Goal: Information Seeking & Learning: Check status

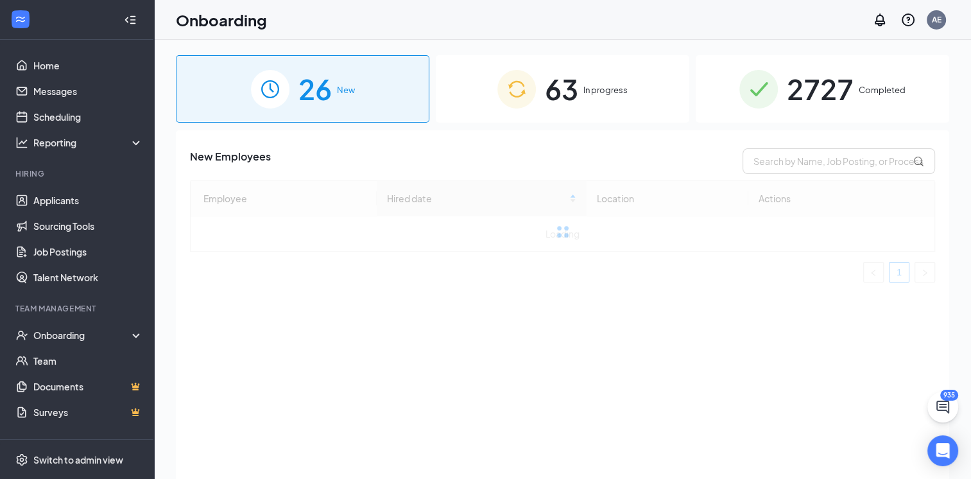
click at [832, 77] on span "2727" at bounding box center [820, 89] width 67 height 44
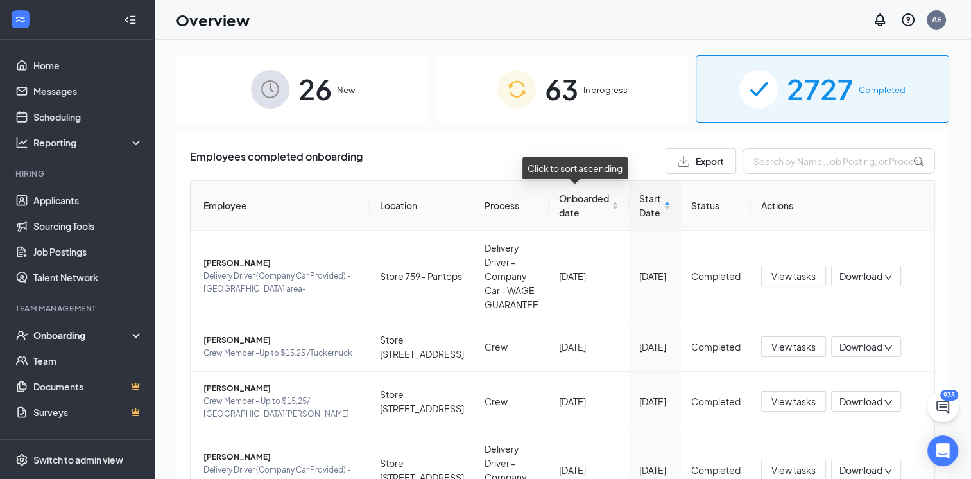
click at [588, 219] on div "Onboarded date" at bounding box center [589, 205] width 60 height 28
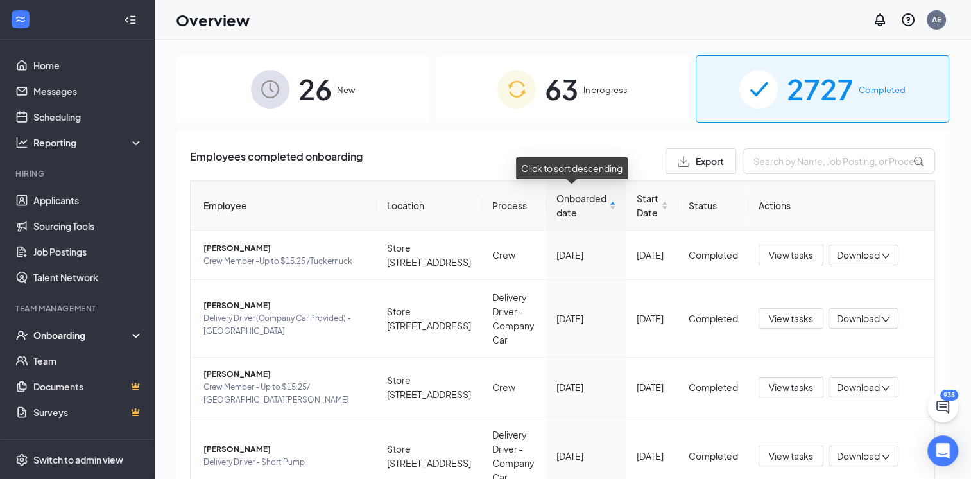
click at [588, 219] on div "Onboarded date" at bounding box center [586, 205] width 60 height 28
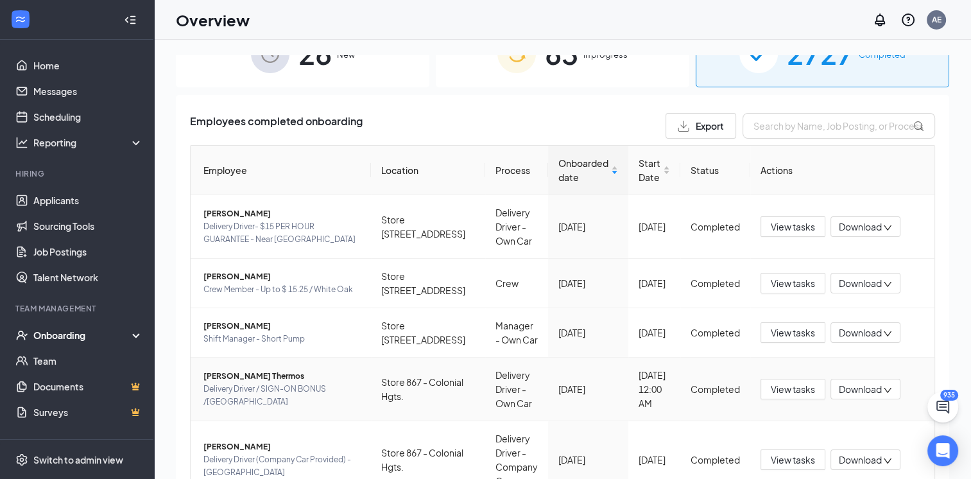
scroll to position [64, 0]
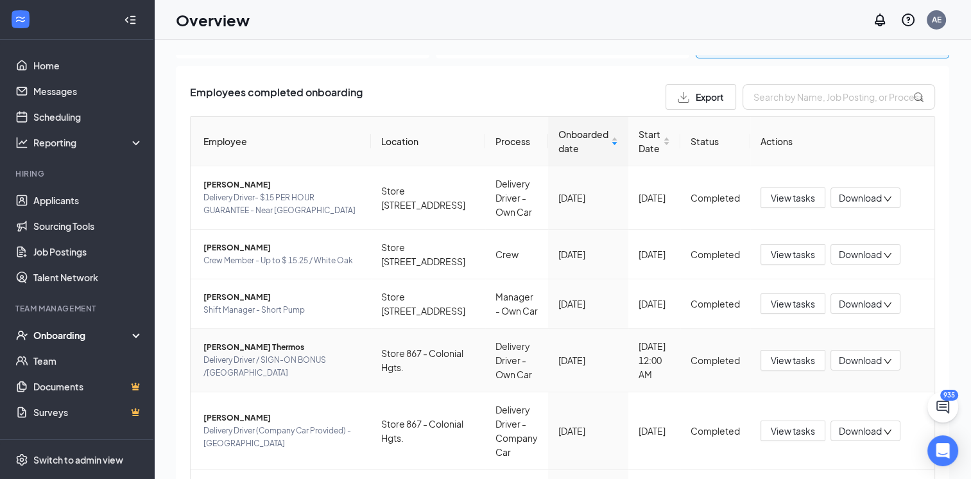
click at [268, 379] on span "Delivery Driver / SIGN-ON BONUS /[GEOGRAPHIC_DATA]" at bounding box center [281, 367] width 157 height 26
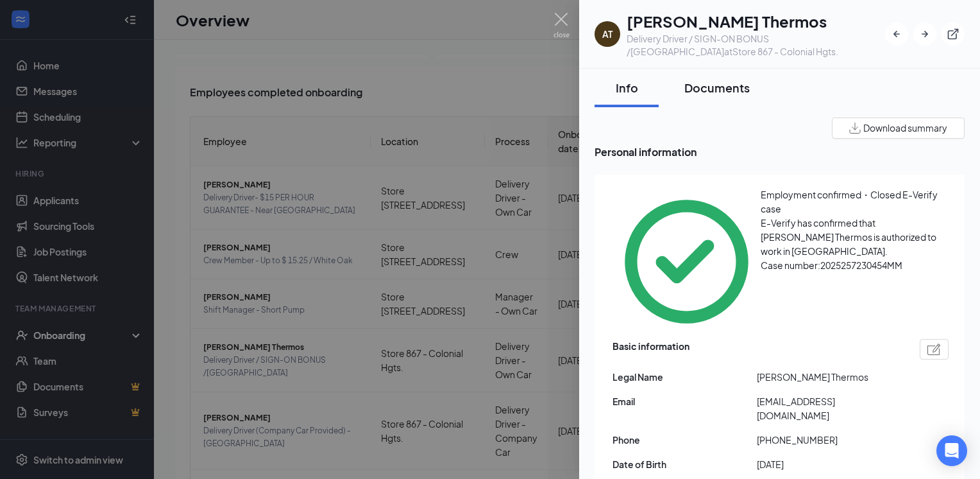
click at [708, 92] on div "Documents" at bounding box center [717, 88] width 65 height 16
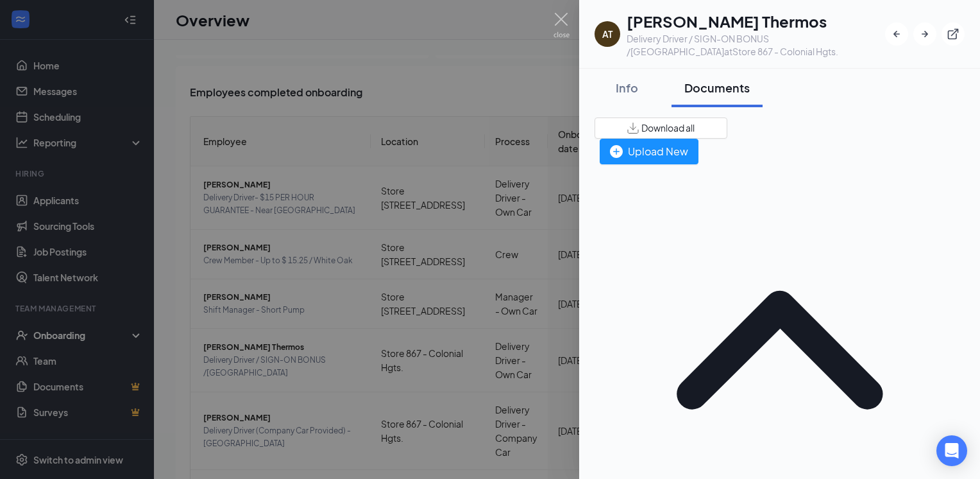
click at [564, 23] on img at bounding box center [562, 25] width 16 height 25
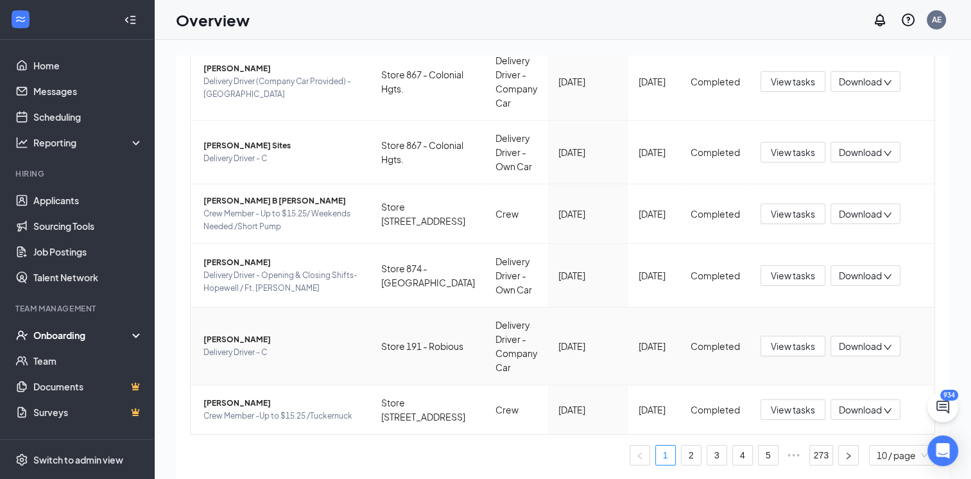
scroll to position [457, 0]
click at [681, 457] on link "2" at bounding box center [690, 454] width 19 height 19
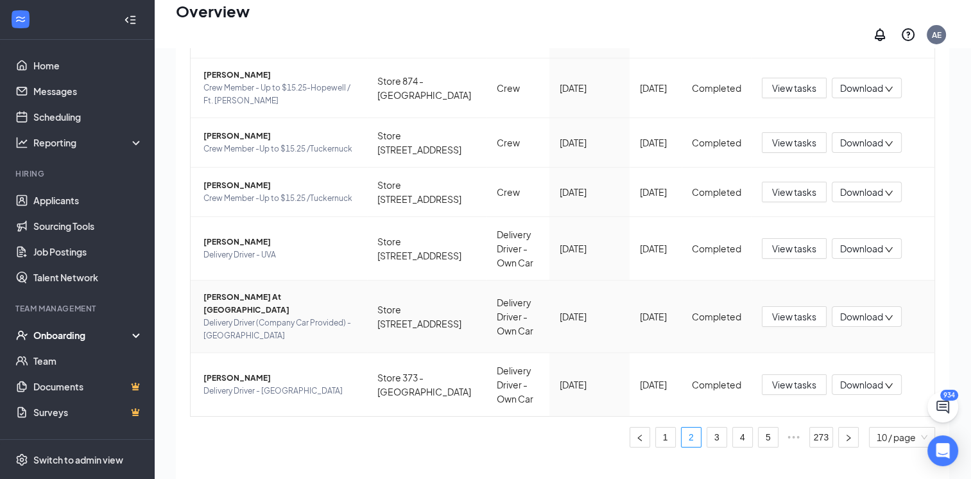
scroll to position [58, 0]
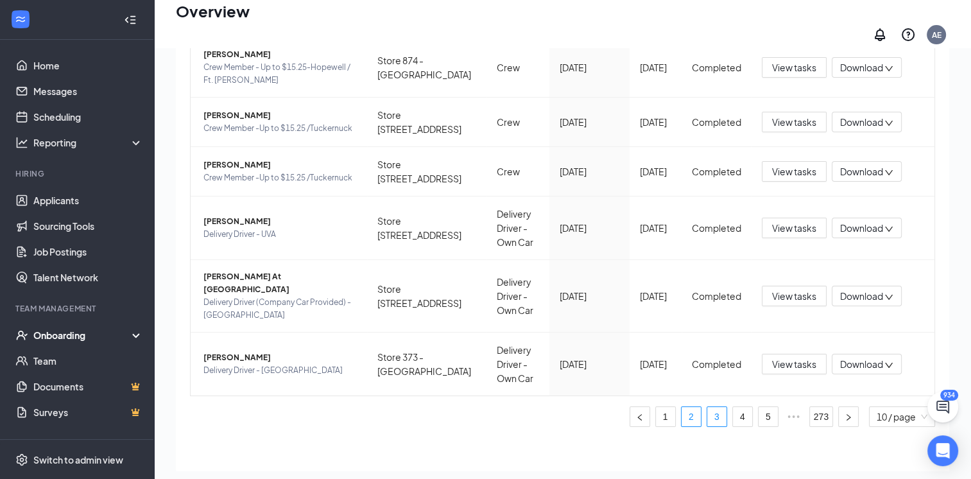
click at [707, 407] on link "3" at bounding box center [716, 416] width 19 height 19
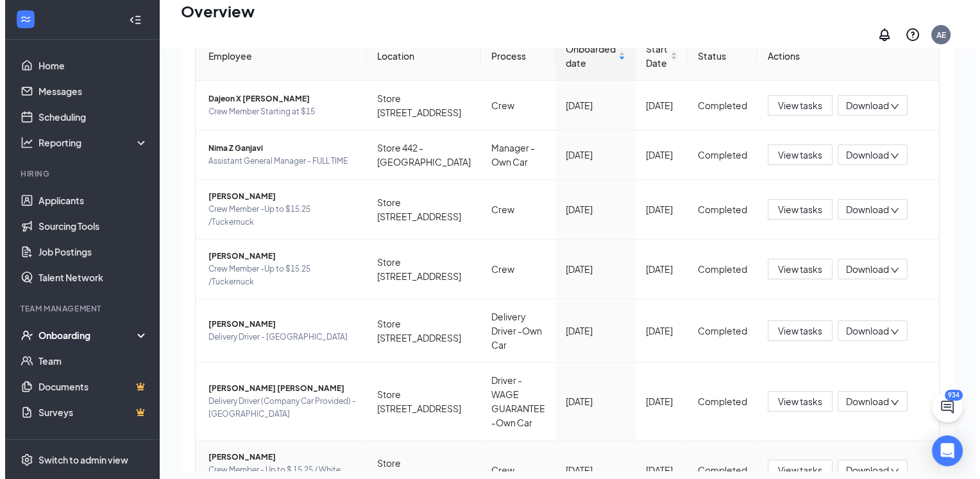
scroll to position [70, 0]
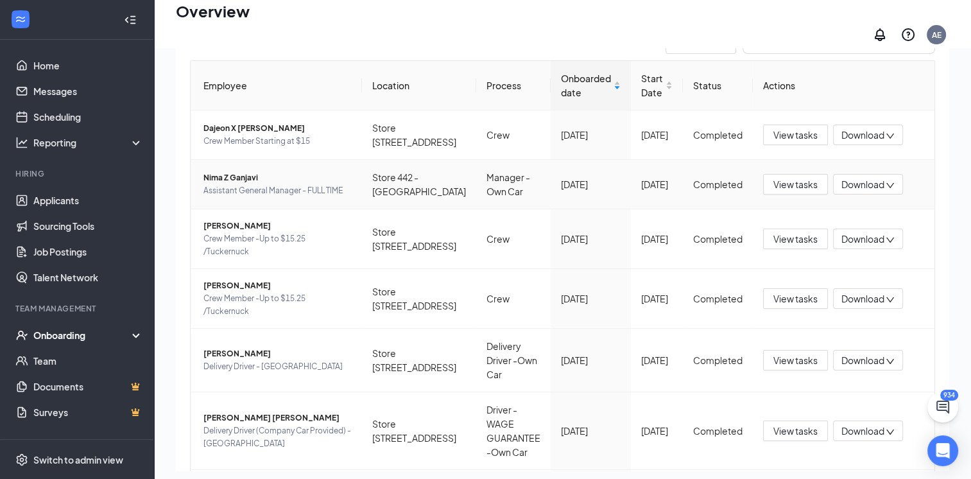
click at [244, 184] on span "Assistant General Manager - FULL TIME" at bounding box center [277, 190] width 148 height 13
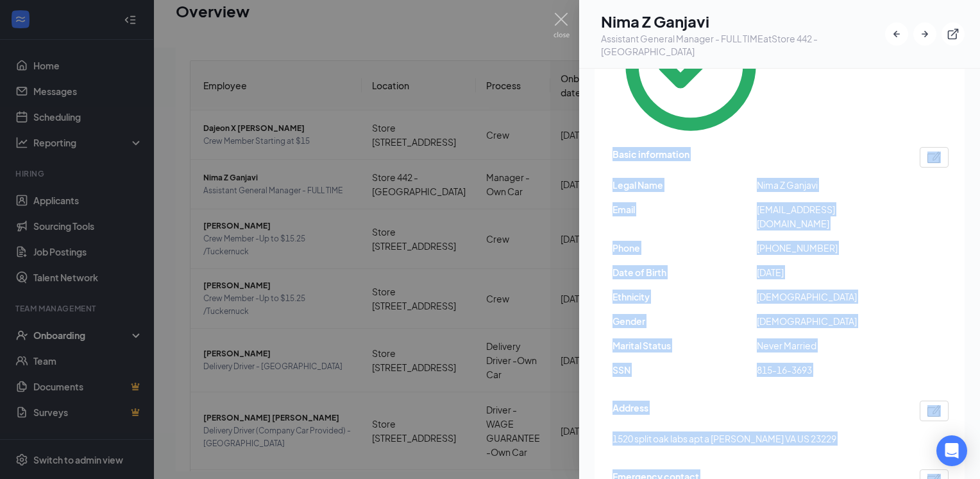
scroll to position [263, 0]
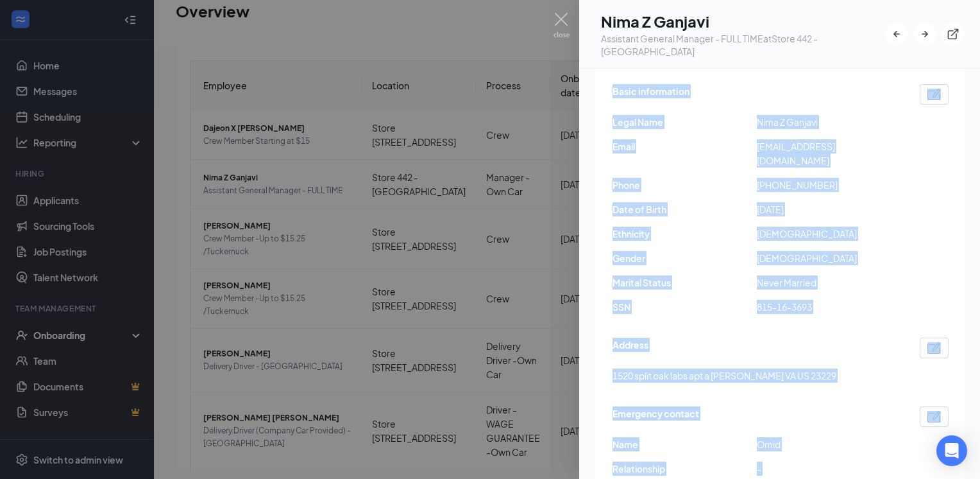
drag, startPoint x: 612, startPoint y: 280, endPoint x: 864, endPoint y: 402, distance: 280.1
click at [864, 402] on div "Employment confirmed・Closed E-Verify case E-Verify has confirmed that Nima Ganj…" at bounding box center [780, 230] width 370 height 639
copy div "Basic information Legal Name Nima Z Ganjavi Email heynima246@gmail.com Phone +1…"
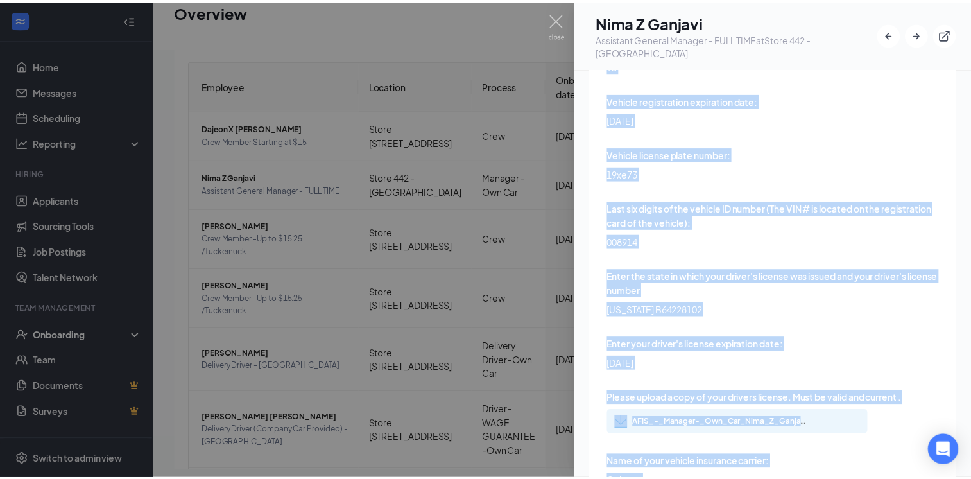
scroll to position [3907, 0]
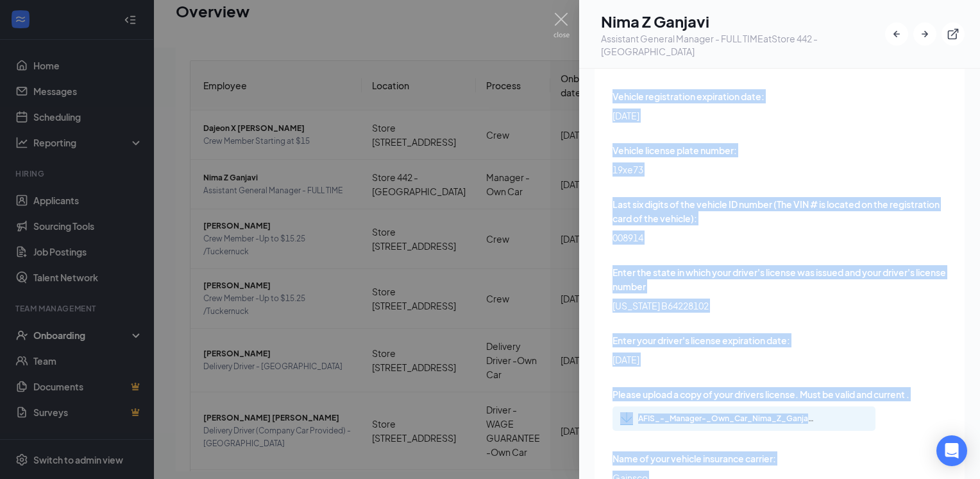
drag, startPoint x: 604, startPoint y: 119, endPoint x: 833, endPoint y: 291, distance: 286.0
copy div "Date of Birth: 2006-04-17 Vehicle Year: 2011 Vehicle Make: Toyota Vehicle Model…"
click at [558, 21] on img at bounding box center [562, 25] width 16 height 25
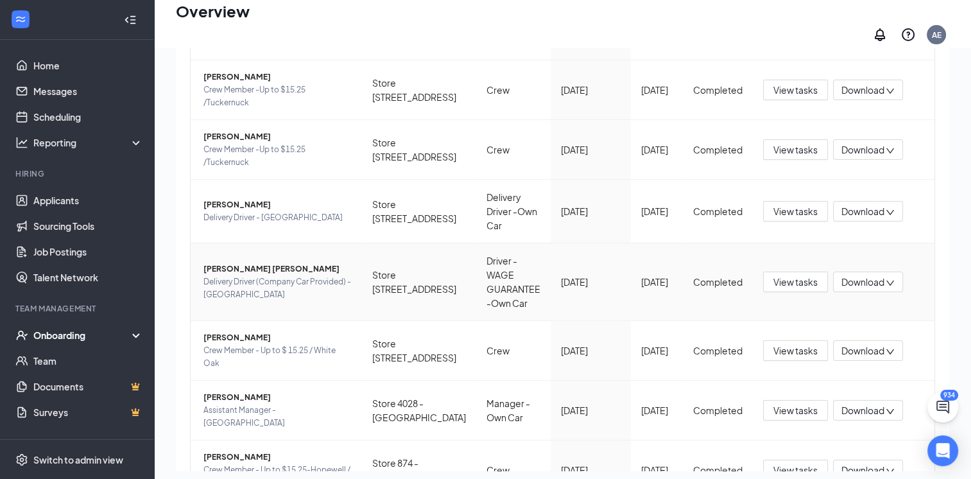
scroll to position [326, 0]
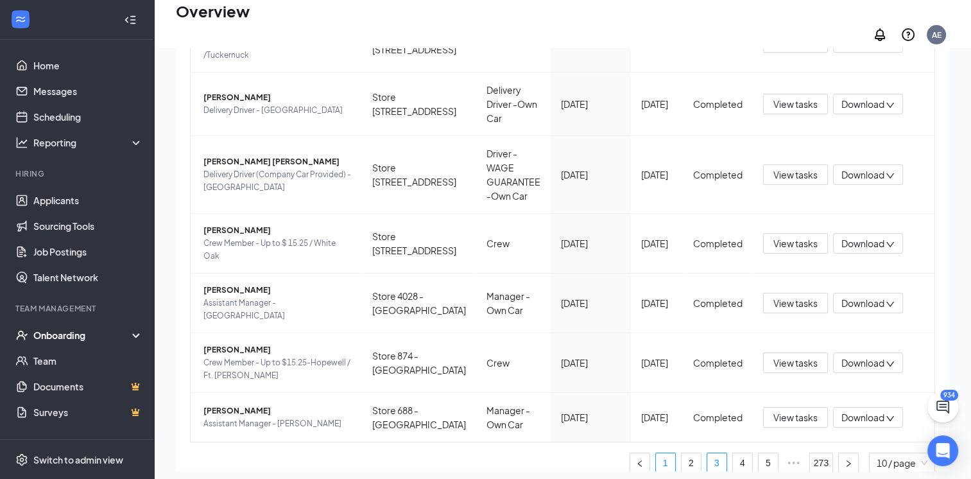
click at [656, 453] on link "1" at bounding box center [665, 462] width 19 height 19
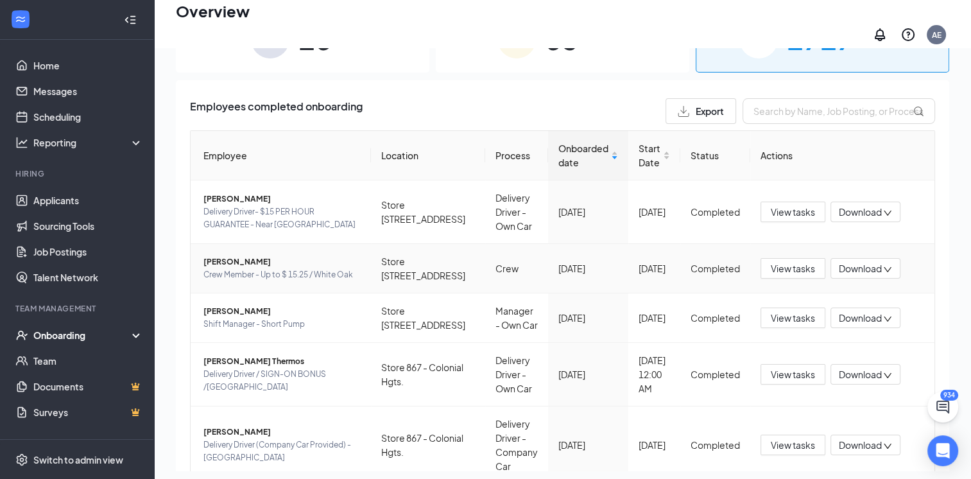
click at [275, 266] on span "[PERSON_NAME]" at bounding box center [281, 261] width 157 height 13
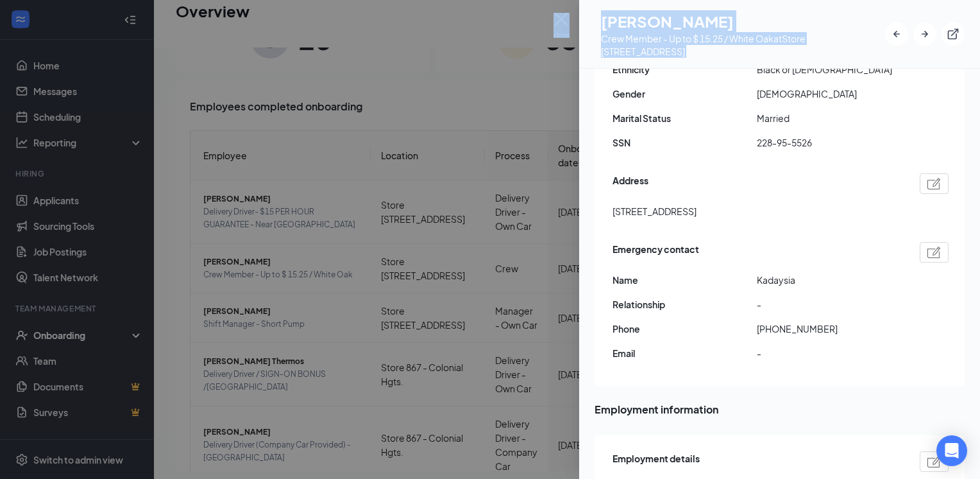
scroll to position [463, 0]
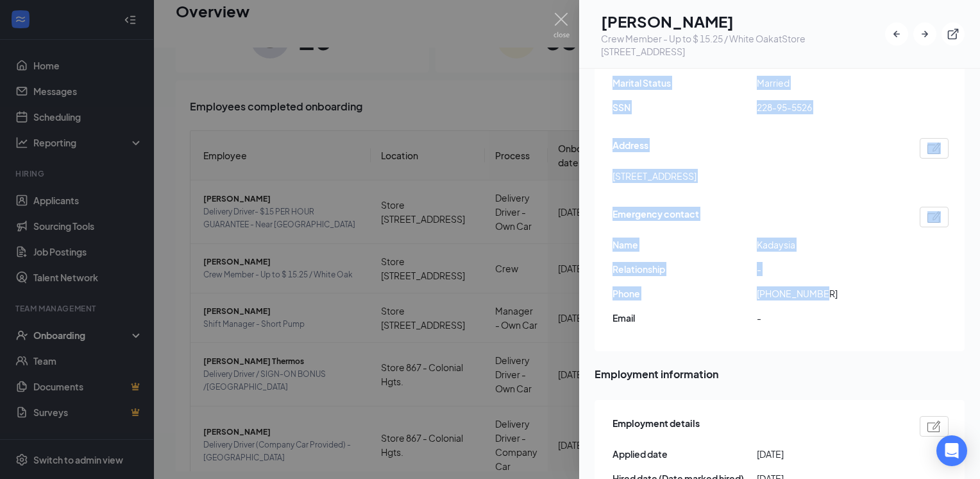
drag, startPoint x: 610, startPoint y: 278, endPoint x: 846, endPoint y: 204, distance: 248.2
click at [846, 204] on div "Employment confirmed・Closed E-Verify case E-Verify has confirmed that Deontae B…" at bounding box center [780, 31] width 370 height 639
copy div "Basic information Legal Name Deontae Burns Email deeburns70@gmail.com Phone +18…"
click at [562, 22] on img at bounding box center [562, 25] width 16 height 25
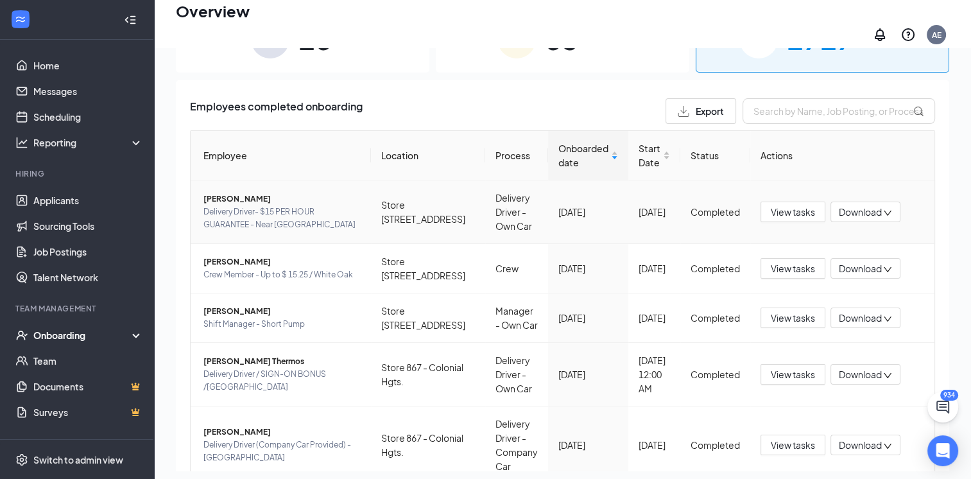
click at [241, 194] on span "[PERSON_NAME]" at bounding box center [281, 198] width 157 height 13
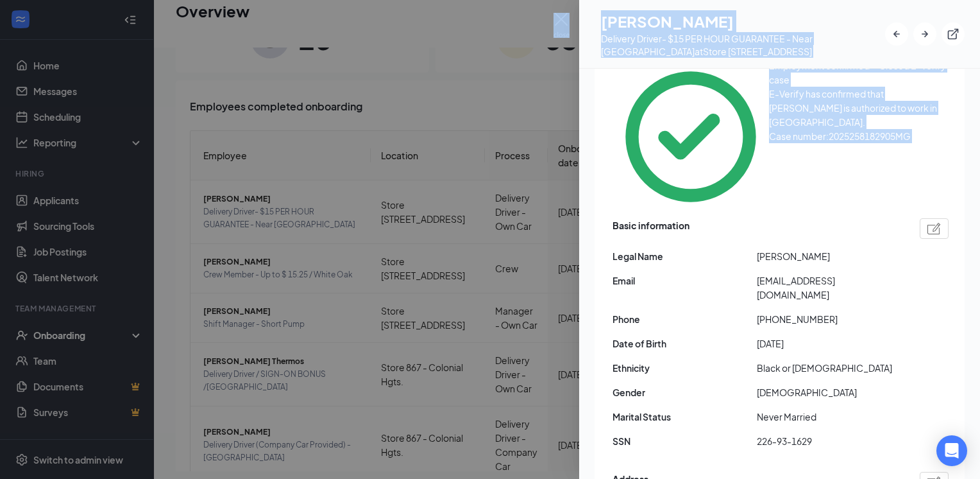
scroll to position [365, 0]
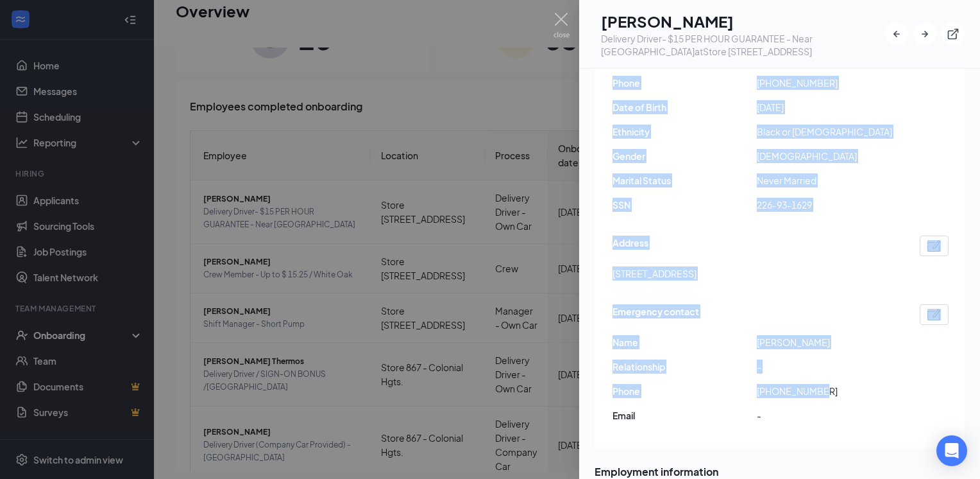
drag, startPoint x: 608, startPoint y: 278, endPoint x: 851, endPoint y: 304, distance: 244.5
click at [851, 304] on div "Employment confirmed・Closed E-Verify case E-Verify has confirmed that Xavier Br…" at bounding box center [780, 128] width 370 height 639
copy div "Basic information Legal Name Xavier Bradley Email xbradley3323@gmail.com Phone …"
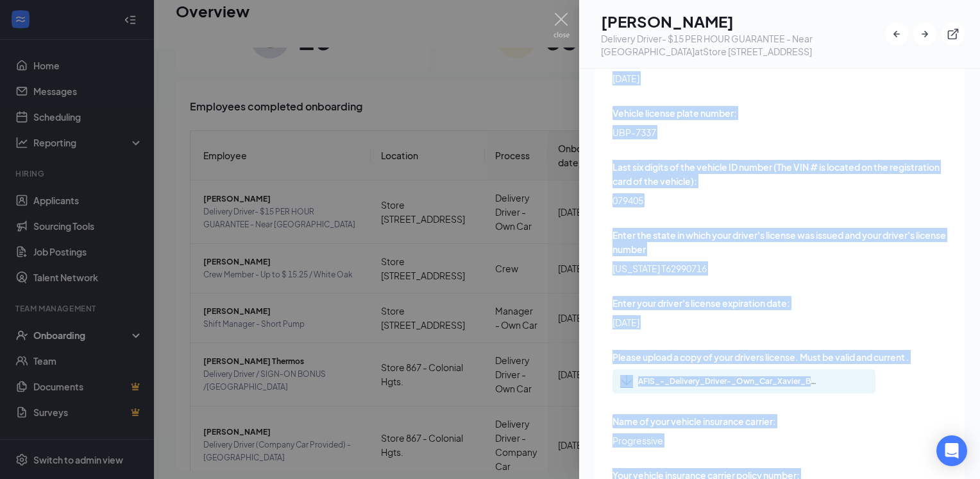
scroll to position [3945, 0]
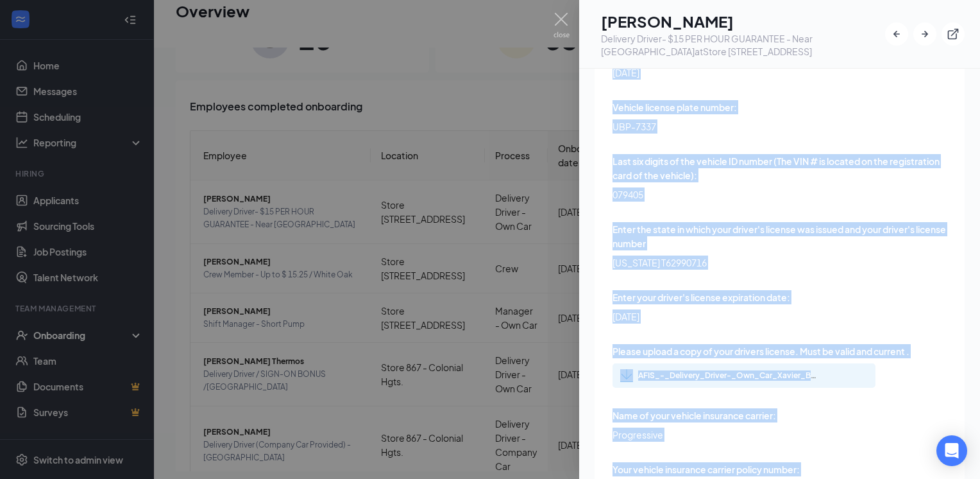
drag, startPoint x: 610, startPoint y: 182, endPoint x: 837, endPoint y: 230, distance: 232.0
copy div "Vehicle Year: 2024 Vehicle Make: Honda Vehicle Model: Accord State where your v…"
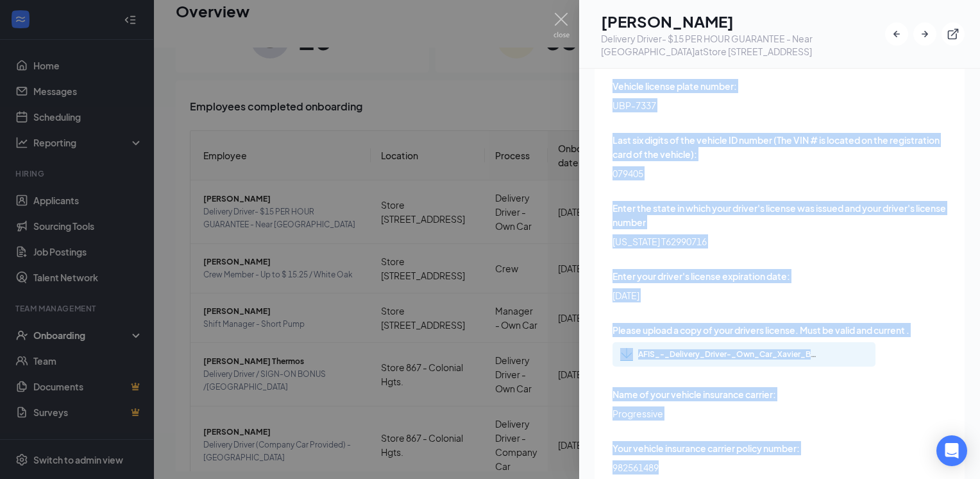
scroll to position [4073, 0]
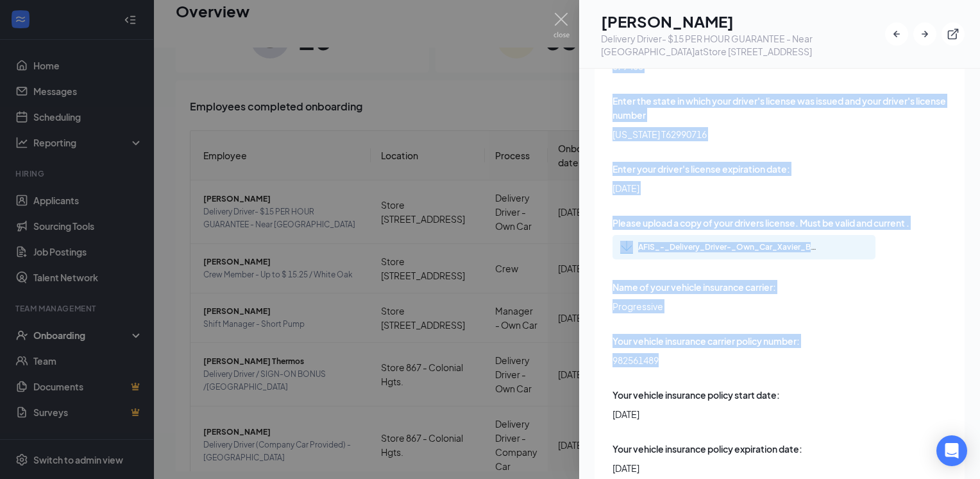
drag, startPoint x: 607, startPoint y: 193, endPoint x: 831, endPoint y: 374, distance: 288.4
copy div "Name of your vehicle insurance carrier: Progressive Your vehicle insurance carr…"
drag, startPoint x: 557, startPoint y: 19, endPoint x: 221, endPoint y: 280, distance: 425.2
click at [557, 19] on img at bounding box center [562, 25] width 16 height 25
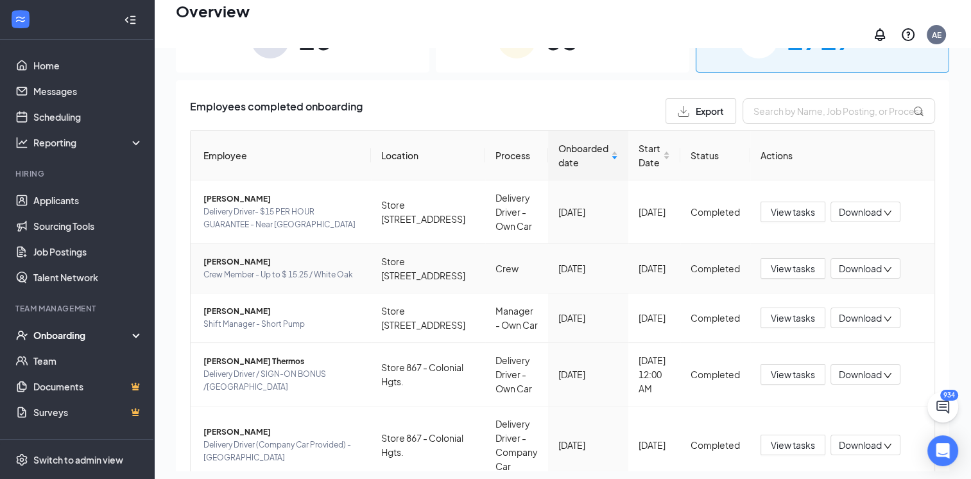
click at [292, 275] on span "Crew Member - Up to $ 15.25 / White Oak" at bounding box center [281, 274] width 157 height 13
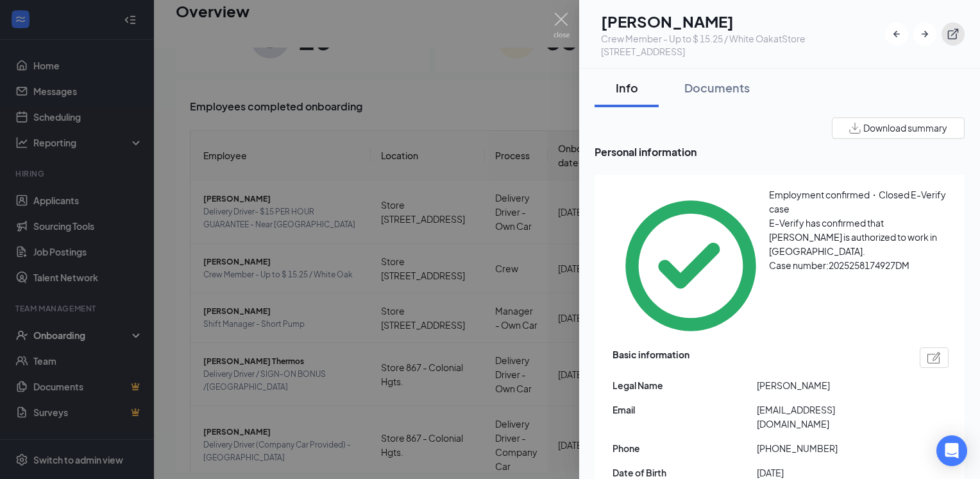
click at [949, 35] on icon "ExternalLink" at bounding box center [953, 34] width 11 height 11
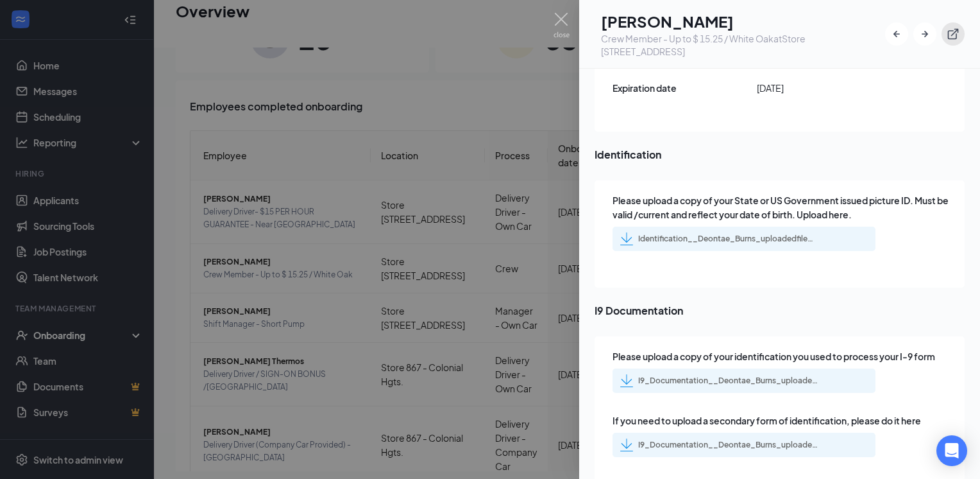
scroll to position [2053, 0]
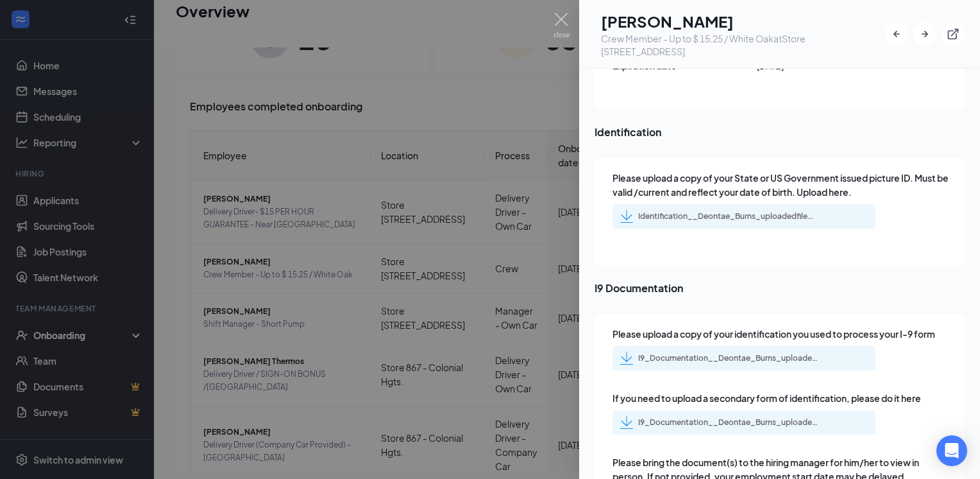
click at [775, 353] on div "I9_Documentation__Deontae_Burns_uploadedfile_20250915.pdf.pdf" at bounding box center [728, 358] width 180 height 10
click at [704, 417] on div "I9_Documentation__Deontae_Burns_uploadedfile_20250915.pdf.pdf" at bounding box center [728, 422] width 180 height 10
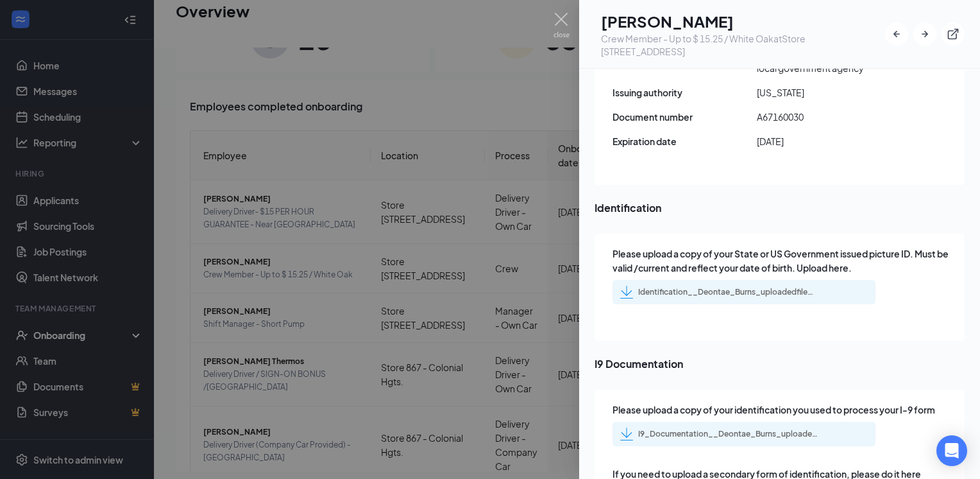
scroll to position [1925, 0]
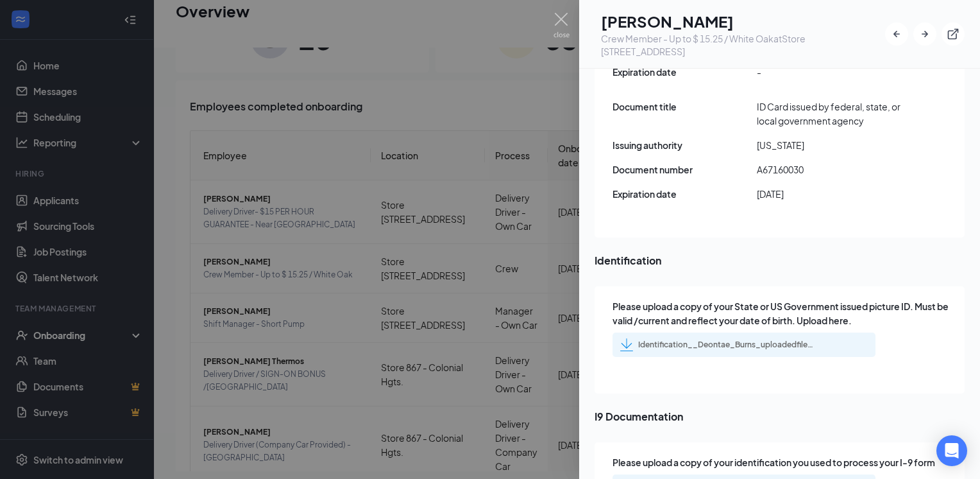
click at [704, 339] on div "Identification__Deontae_Burns_uploadedfile_20250915.pdf.pdf" at bounding box center [728, 344] width 180 height 10
click at [567, 23] on img at bounding box center [562, 25] width 16 height 25
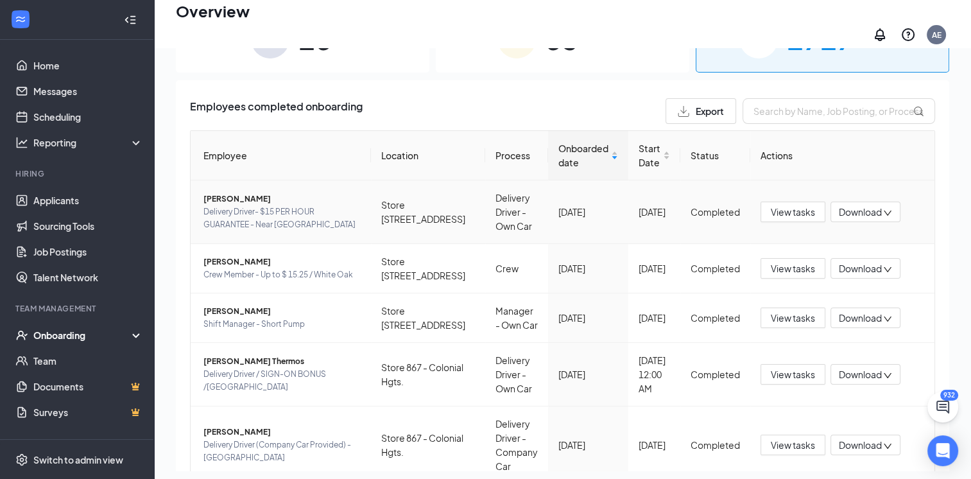
click at [296, 196] on span "[PERSON_NAME]" at bounding box center [281, 198] width 157 height 13
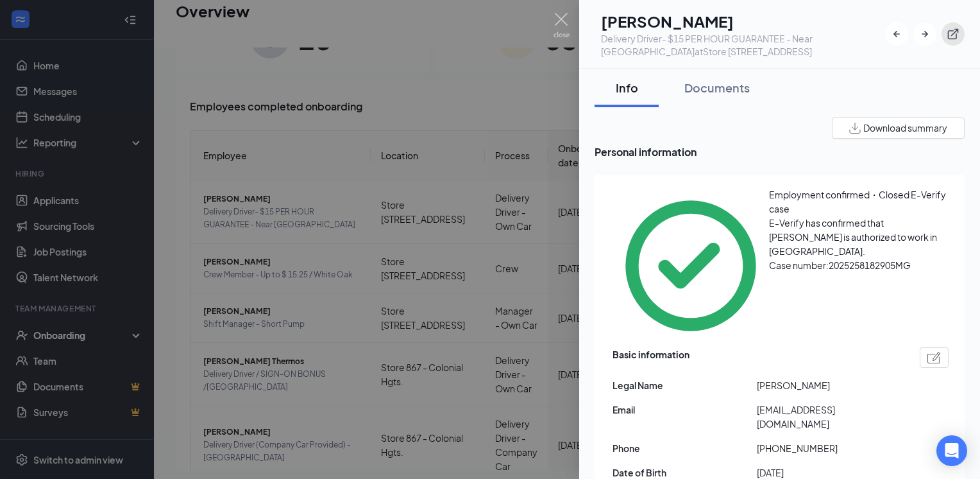
click at [948, 37] on icon "ExternalLink" at bounding box center [953, 34] width 13 height 13
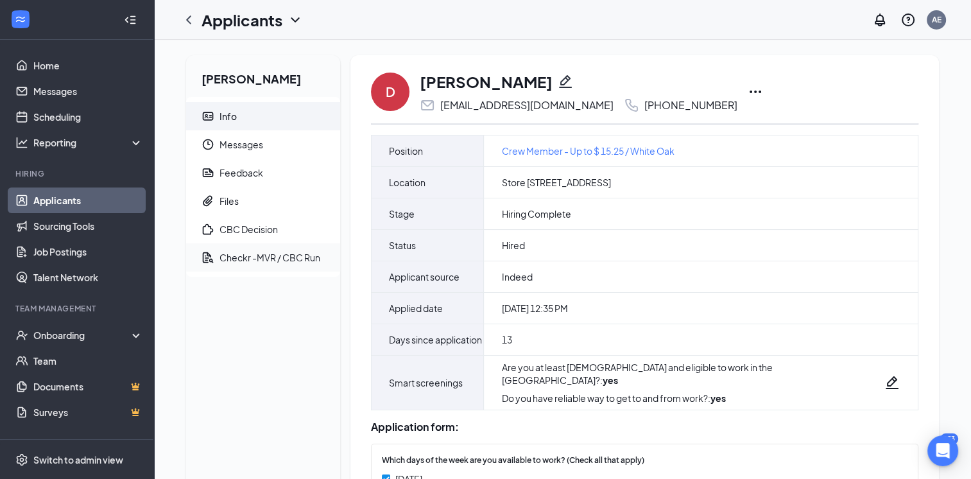
click at [255, 250] on span "Checkr -MVR / CBC Run" at bounding box center [274, 257] width 110 height 28
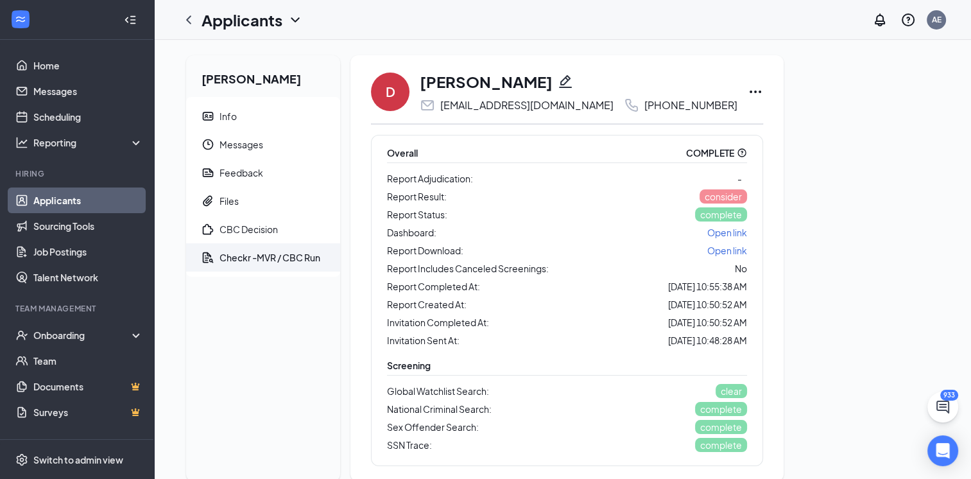
click at [92, 203] on link "Applicants" at bounding box center [88, 200] width 110 height 26
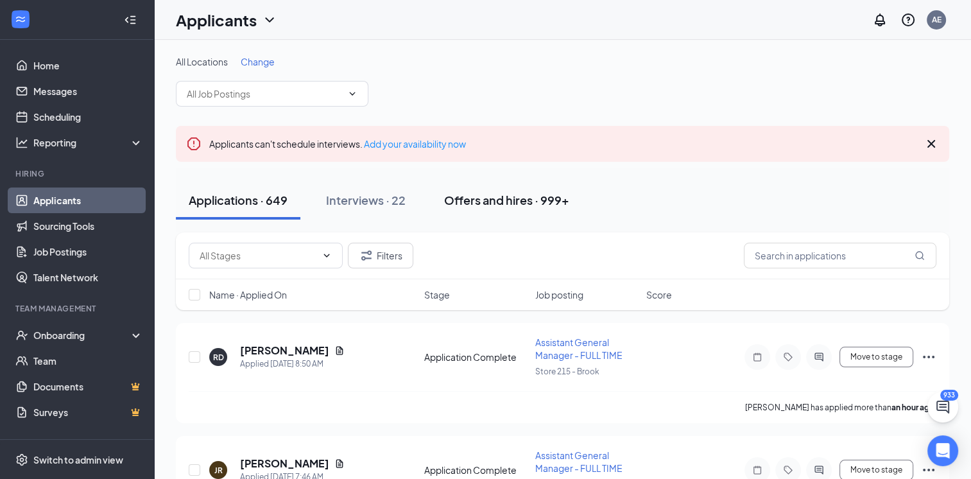
click at [531, 199] on div "Offers and hires · 999+" at bounding box center [506, 200] width 125 height 16
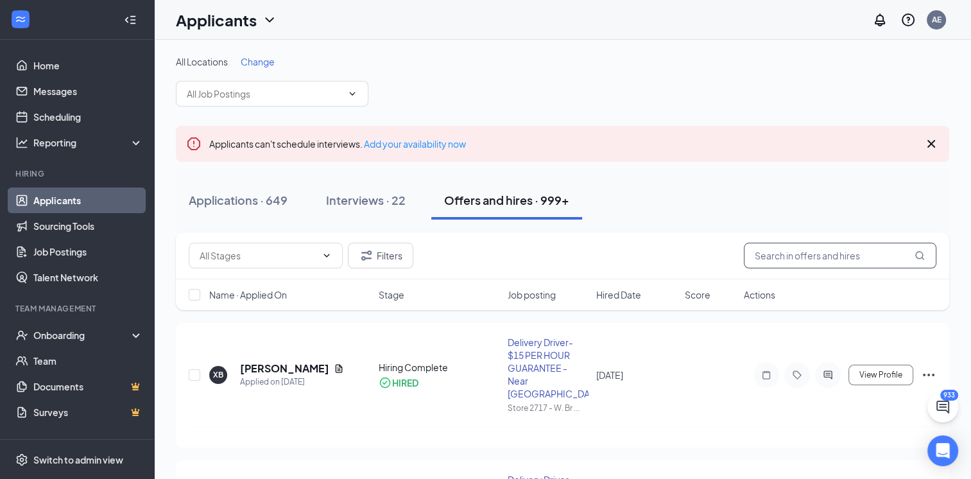
click at [816, 255] on input "text" at bounding box center [840, 256] width 192 height 26
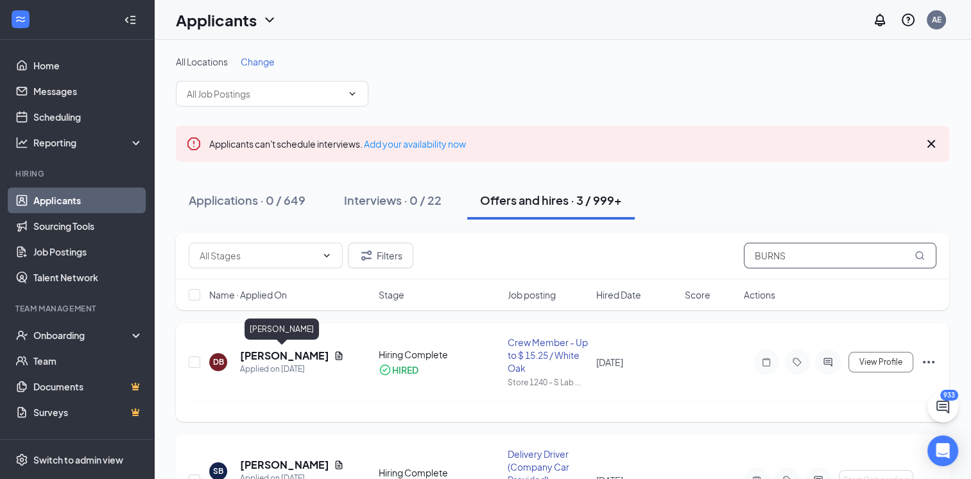
type input "BURNS"
click at [289, 358] on h5 "[PERSON_NAME]" at bounding box center [284, 355] width 89 height 14
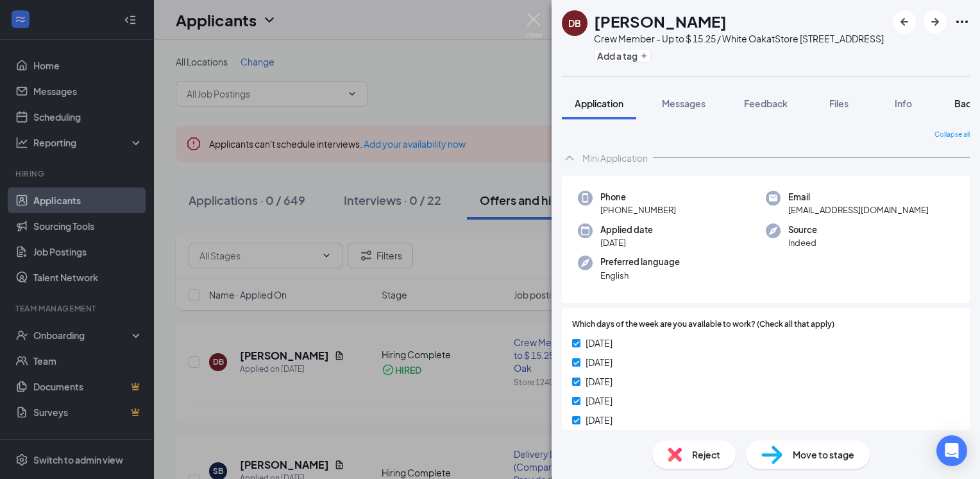
click at [964, 109] on span "Background" at bounding box center [981, 104] width 53 height 12
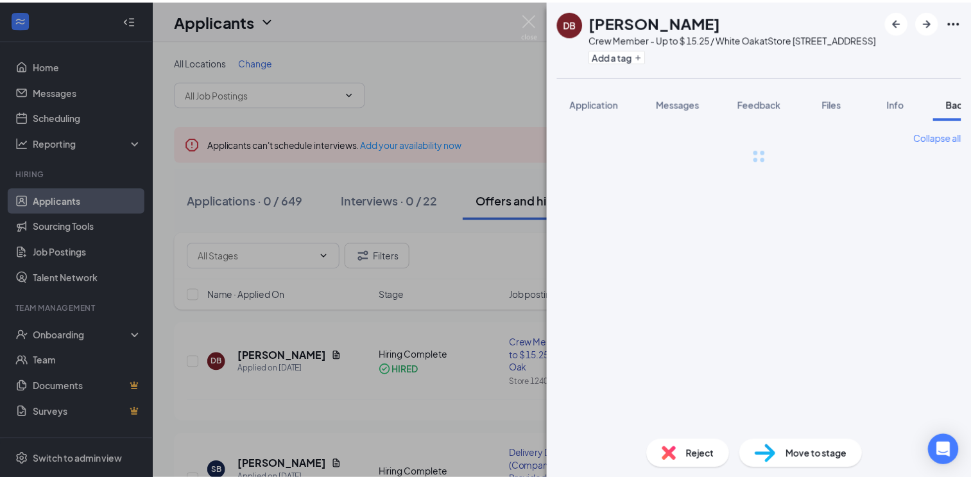
scroll to position [0, 52]
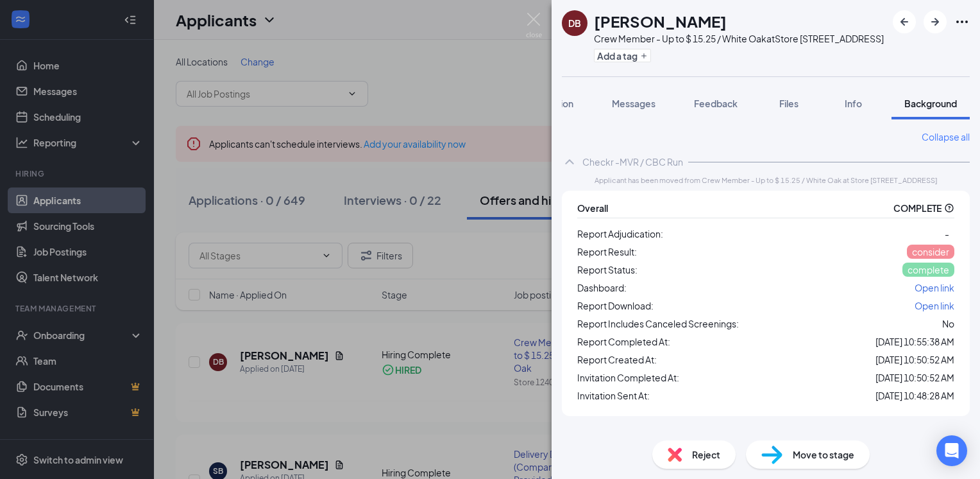
click at [947, 213] on icon "QuestionInfo" at bounding box center [949, 208] width 10 height 10
click at [951, 213] on icon "QuestionInfo" at bounding box center [949, 208] width 10 height 10
click at [937, 293] on span "Open link" at bounding box center [935, 288] width 40 height 12
click at [540, 20] on img at bounding box center [534, 25] width 16 height 25
